Goal: Check status

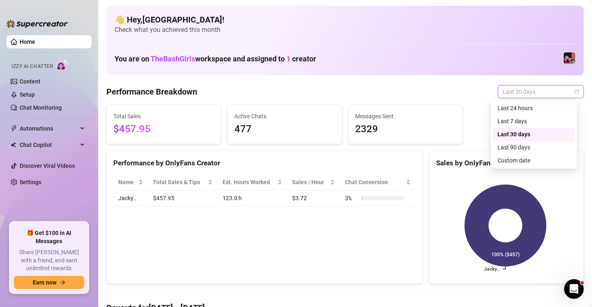
click at [549, 110] on div "Last 24 hours" at bounding box center [534, 108] width 73 height 9
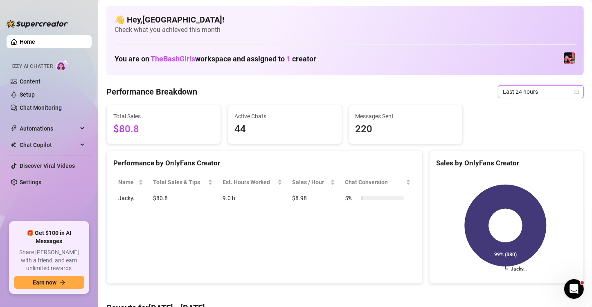
click at [575, 92] on icon "calendar" at bounding box center [577, 91] width 5 height 5
click at [540, 128] on div "Total Sales $80.8 Active Chats 44 Messages Sent 220" at bounding box center [345, 124] width 484 height 39
click at [575, 90] on icon "calendar" at bounding box center [577, 91] width 5 height 5
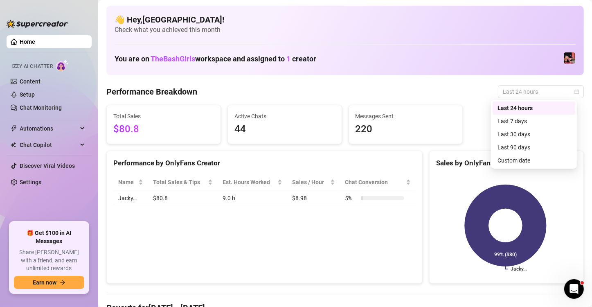
click at [519, 121] on div "Last 7 days" at bounding box center [534, 121] width 73 height 9
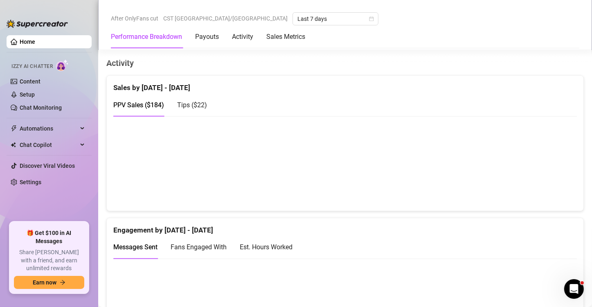
scroll to position [400, 0]
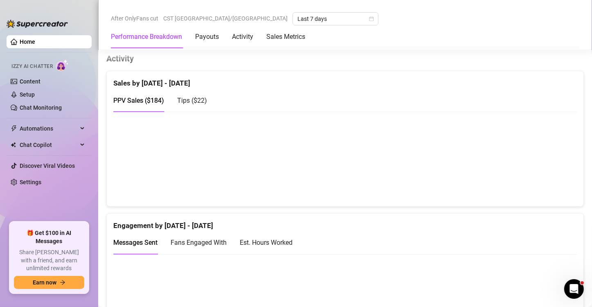
click at [278, 237] on div "Est. Hours Worked" at bounding box center [266, 242] width 53 height 10
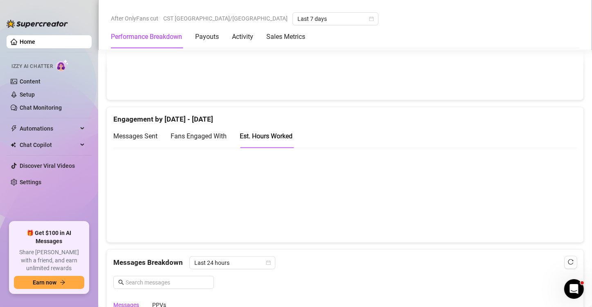
scroll to position [512, 0]
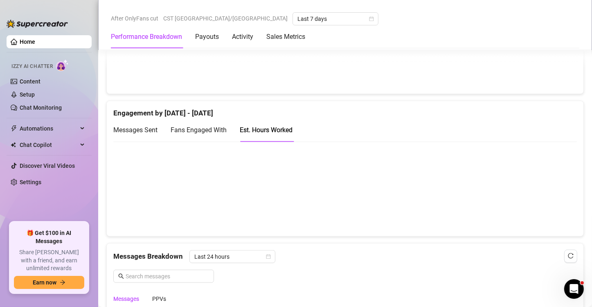
click at [317, 206] on canvas at bounding box center [341, 189] width 457 height 82
click at [265, 195] on canvas at bounding box center [341, 189] width 457 height 82
click at [436, 192] on canvas at bounding box center [341, 189] width 457 height 82
click at [486, 204] on canvas at bounding box center [341, 189] width 457 height 82
click at [206, 203] on canvas at bounding box center [341, 189] width 457 height 82
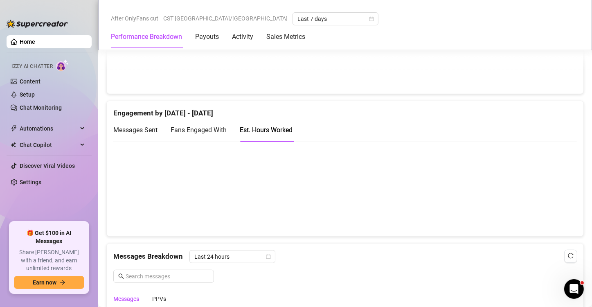
click at [149, 213] on canvas at bounding box center [341, 189] width 457 height 82
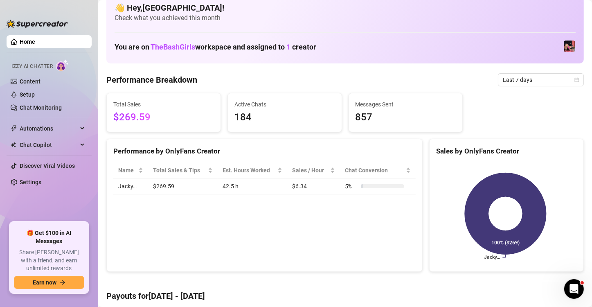
scroll to position [0, 0]
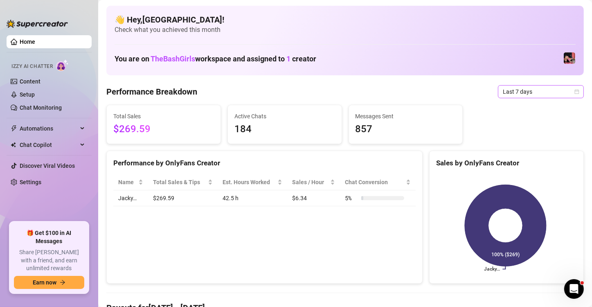
click at [567, 91] on span "Last 7 days" at bounding box center [541, 92] width 76 height 12
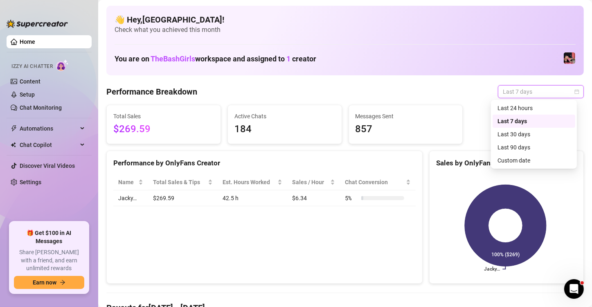
click at [531, 112] on div "Last 24 hours" at bounding box center [534, 108] width 73 height 9
